Goal: Navigation & Orientation: Find specific page/section

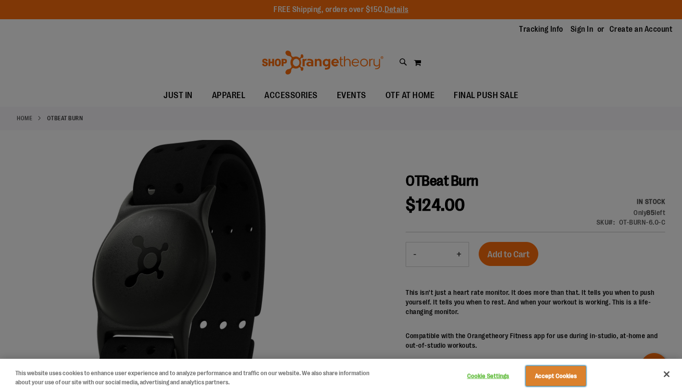
click at [563, 381] on button "Accept Cookies" at bounding box center [556, 376] width 60 height 20
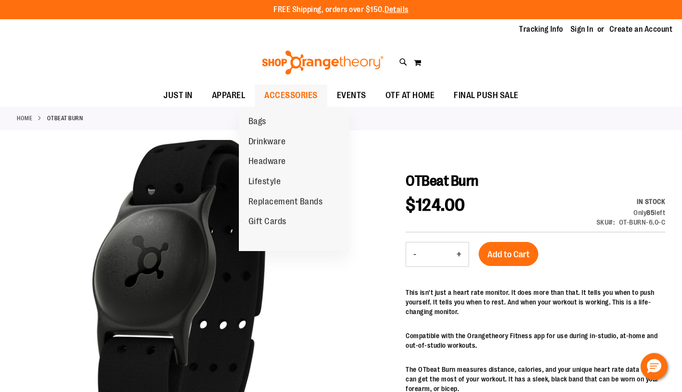
click at [274, 95] on span "ACCESSORIES" at bounding box center [290, 96] width 53 height 22
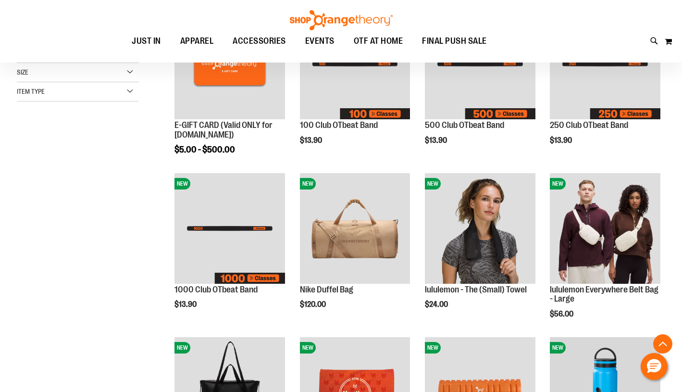
scroll to position [191, 0]
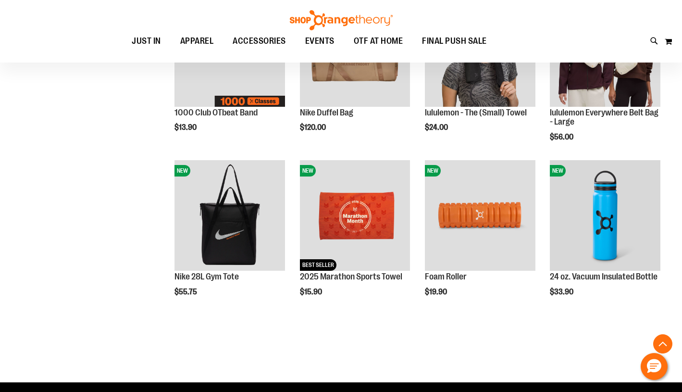
scroll to position [562, 0]
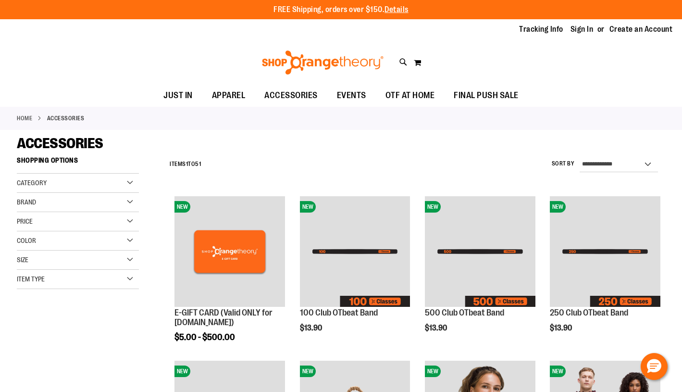
click at [412, 97] on span "OTF AT HOME" at bounding box center [409, 96] width 49 height 22
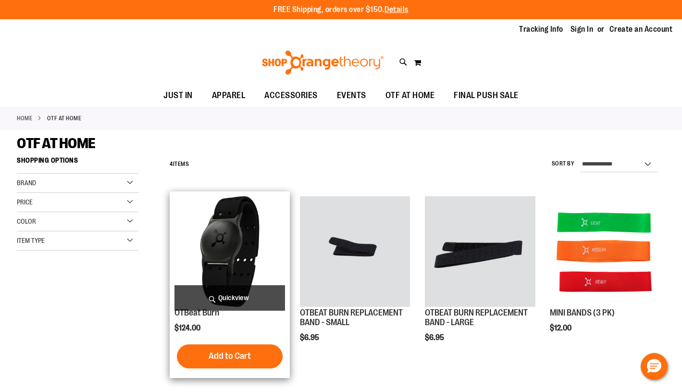
click at [223, 239] on img "product" at bounding box center [229, 251] width 111 height 111
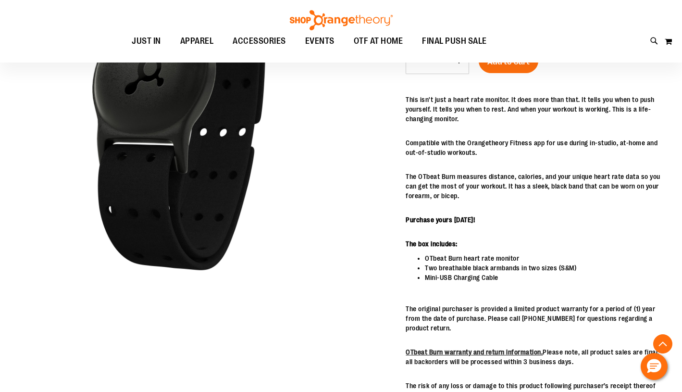
scroll to position [199, 0]
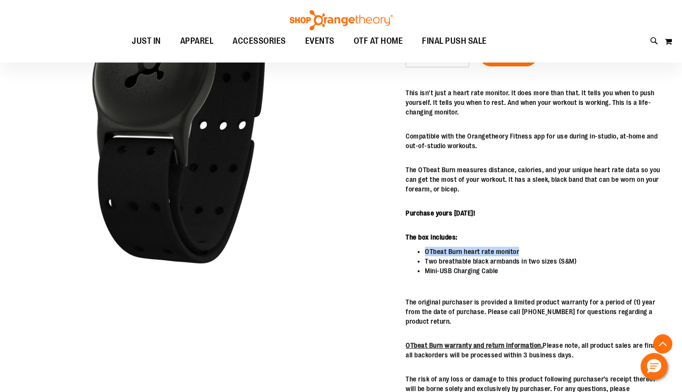
drag, startPoint x: 426, startPoint y: 253, endPoint x: 534, endPoint y: 254, distance: 108.1
click at [534, 254] on li "OTbeat Burn heart rate monitor" at bounding box center [545, 251] width 240 height 10
copy li "OTbeat Burn heart rate monitor"
